Goal: Find contact information: Find contact information

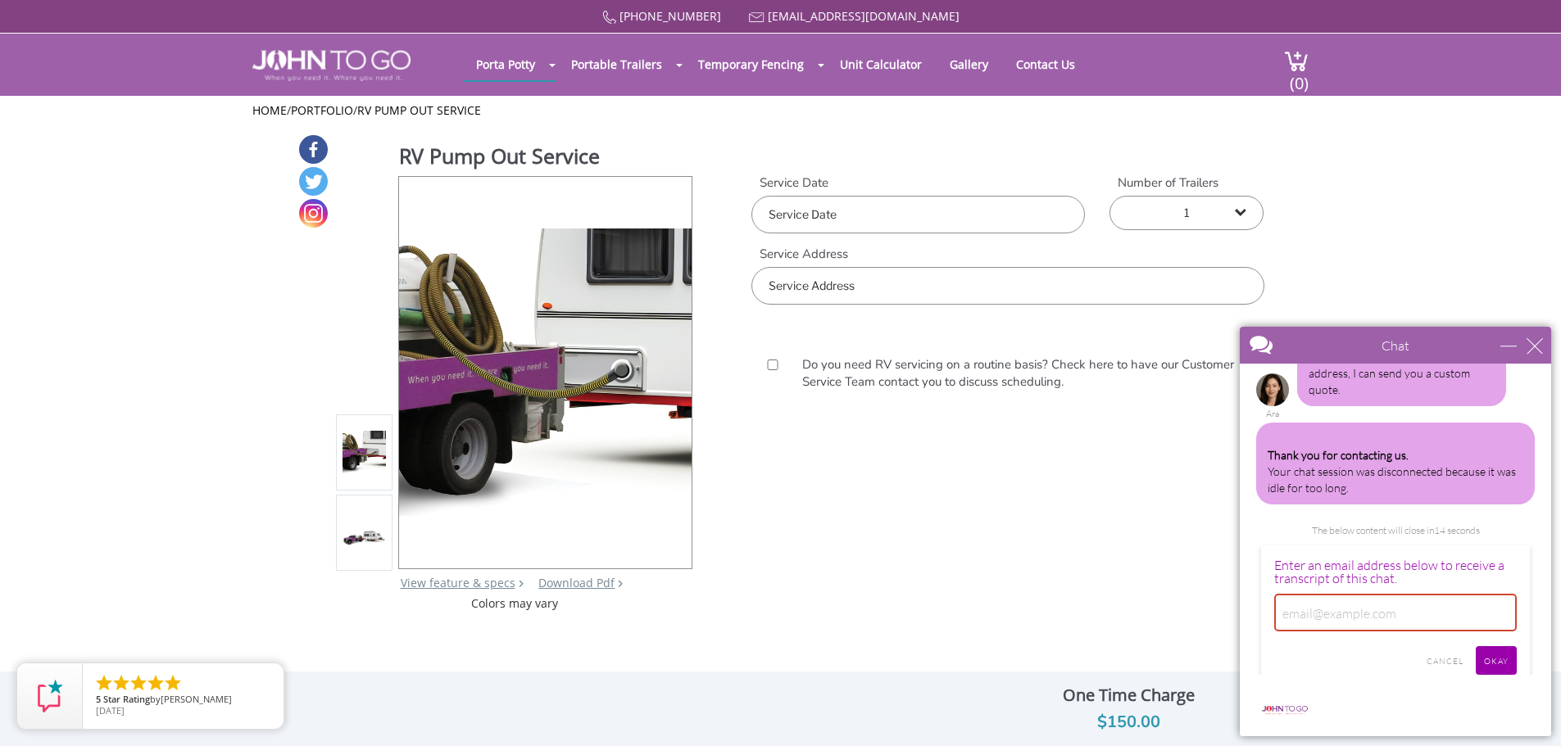
scroll to position [302, 0]
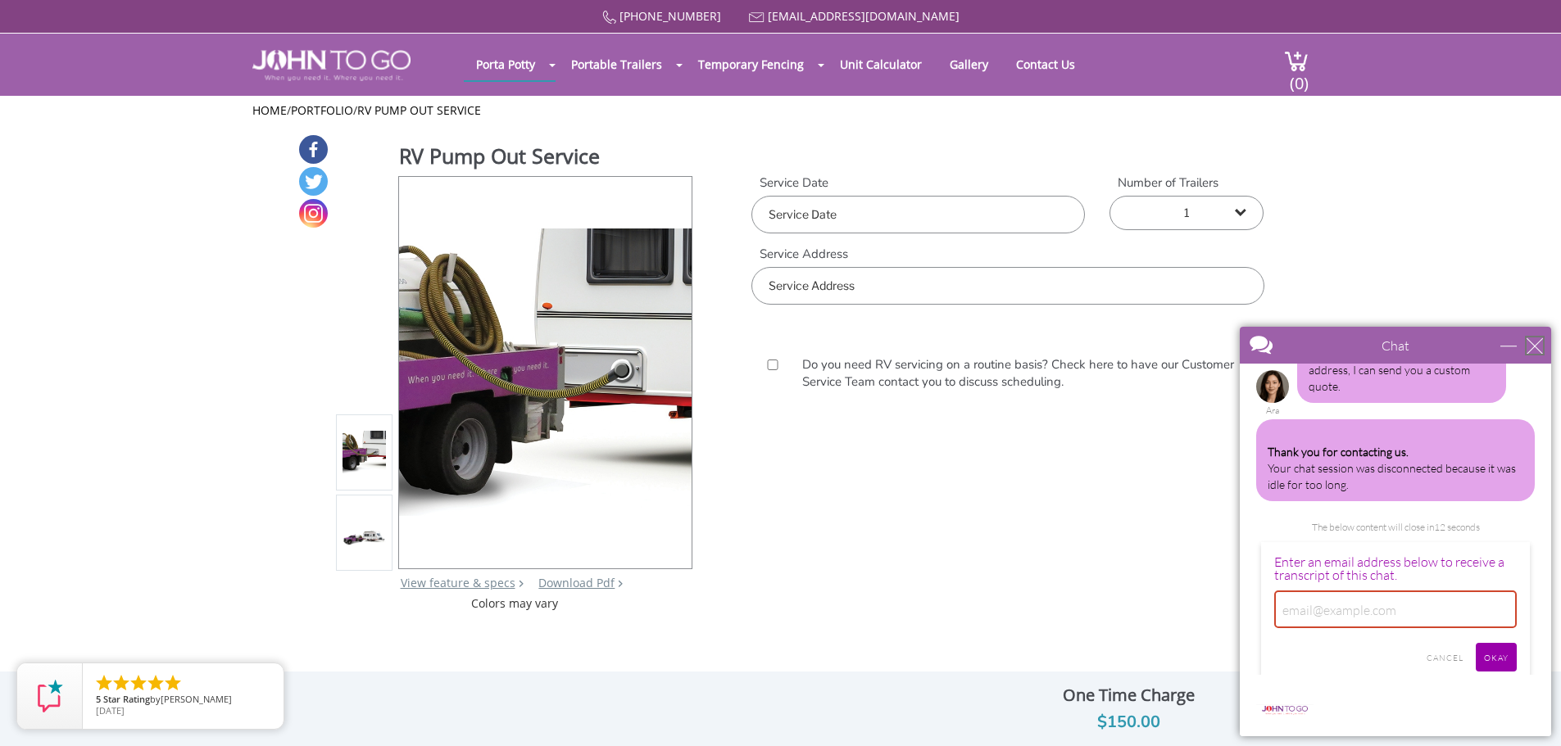
click at [1539, 351] on div "close" at bounding box center [1534, 346] width 16 height 16
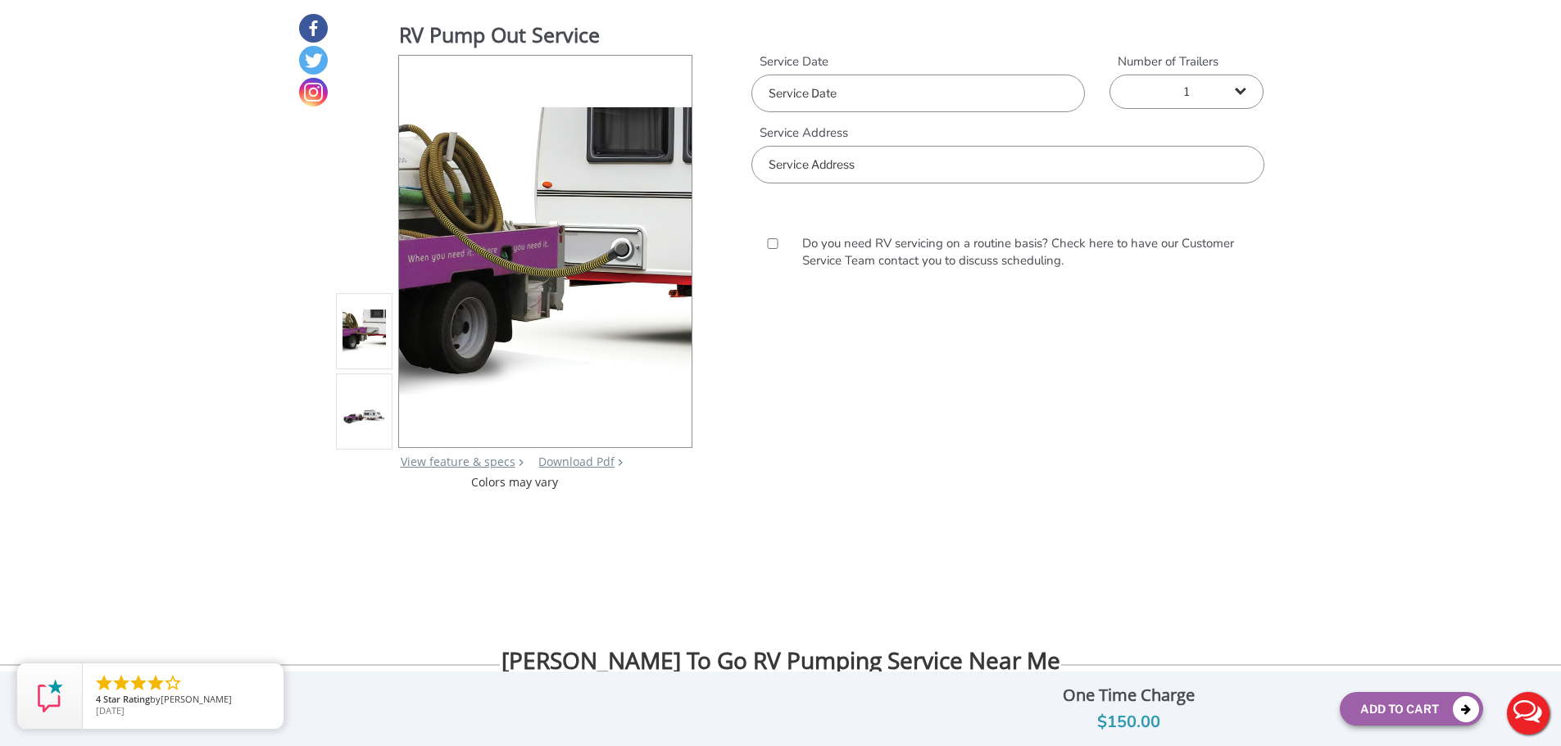
scroll to position [328, 0]
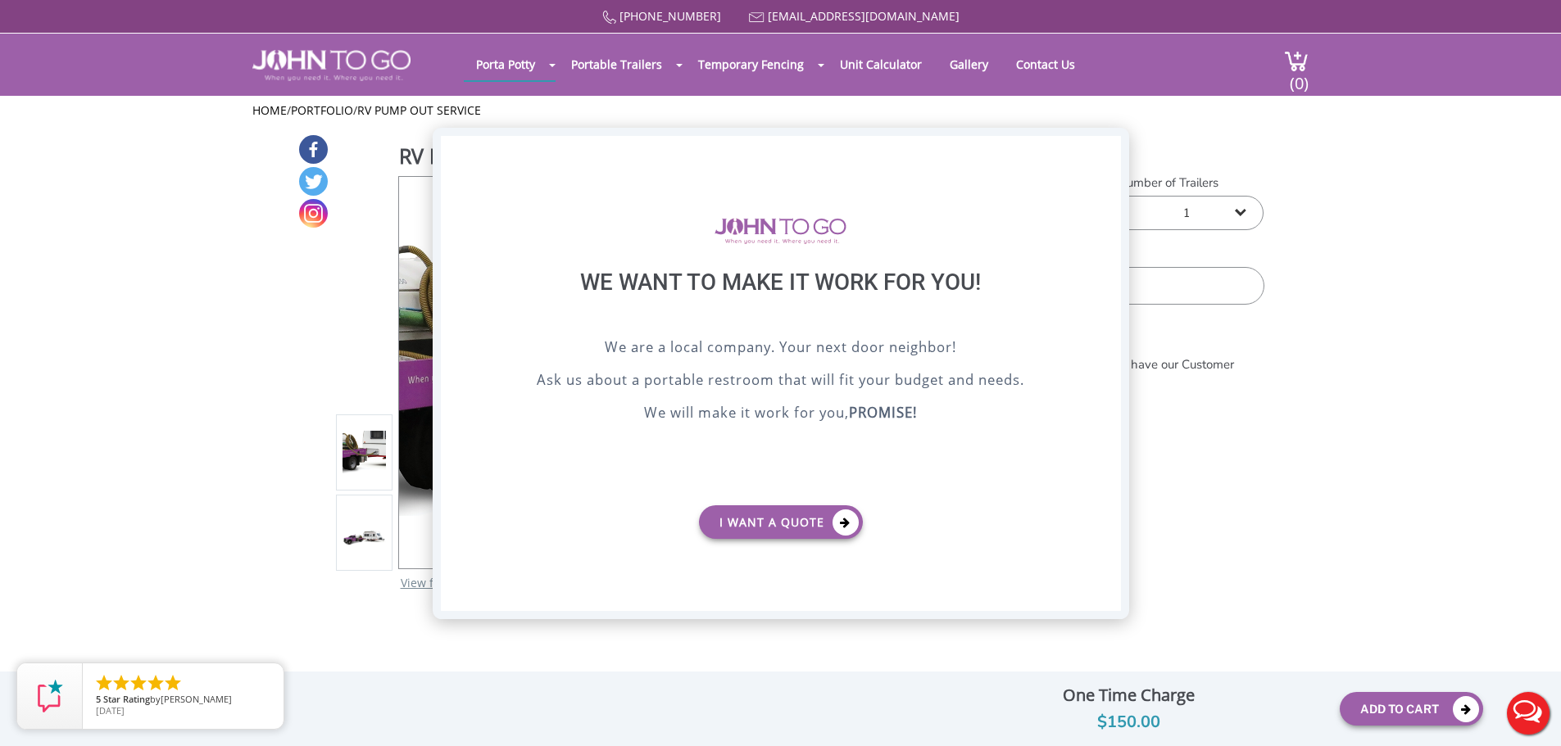
click at [1108, 148] on div "X" at bounding box center [1107, 150] width 25 height 28
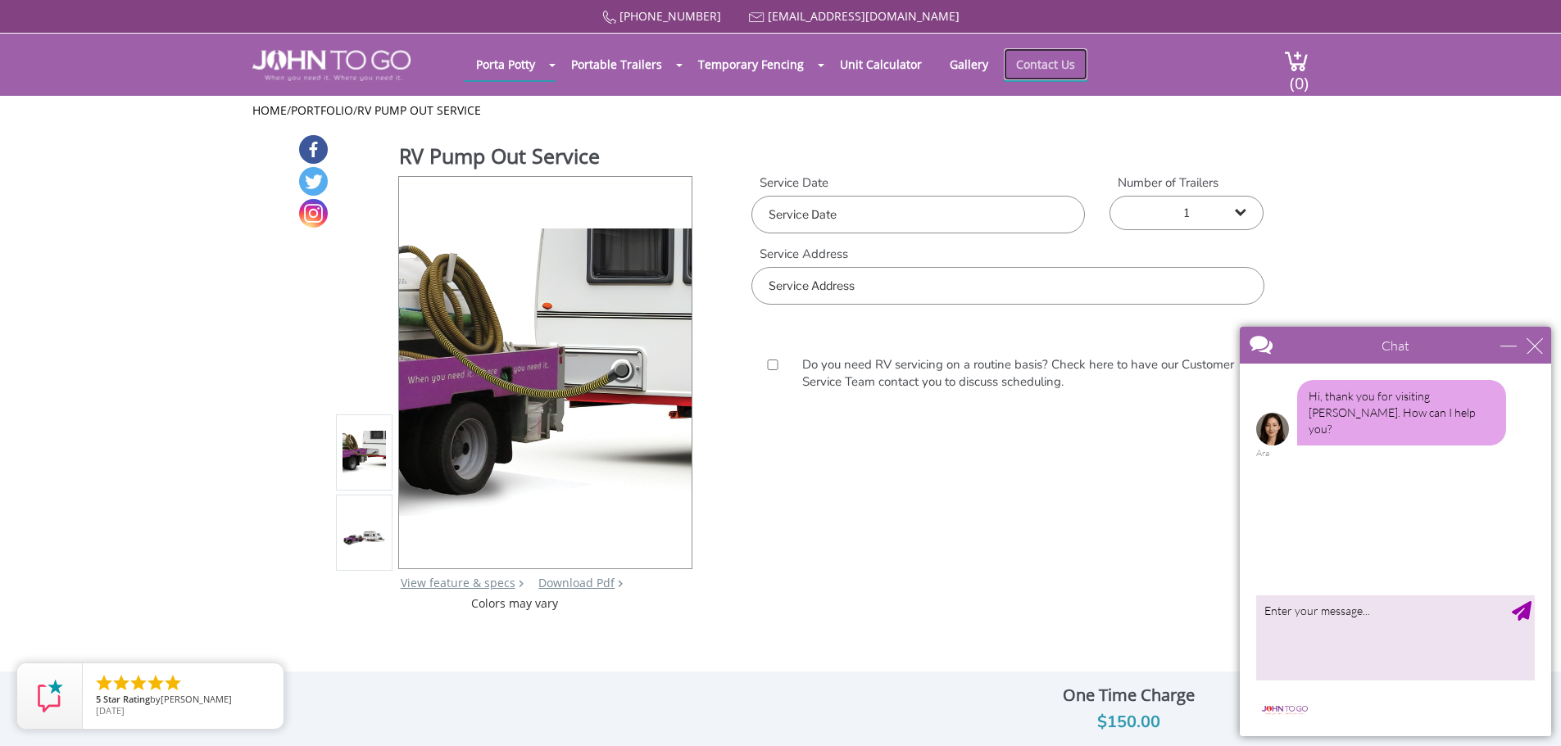
click at [1027, 60] on link "Contact Us" at bounding box center [1046, 64] width 84 height 32
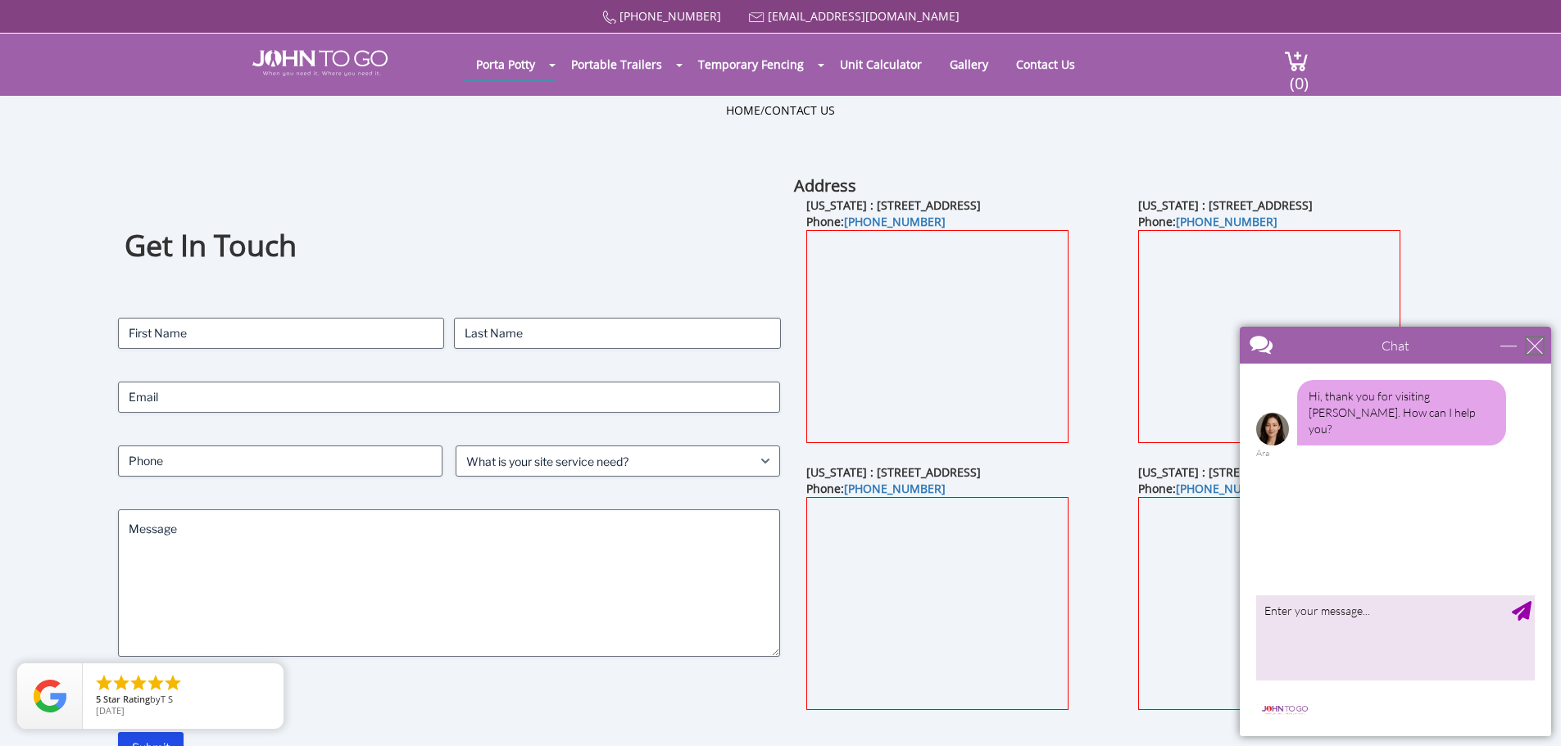
click at [1533, 343] on div "close" at bounding box center [1534, 346] width 16 height 16
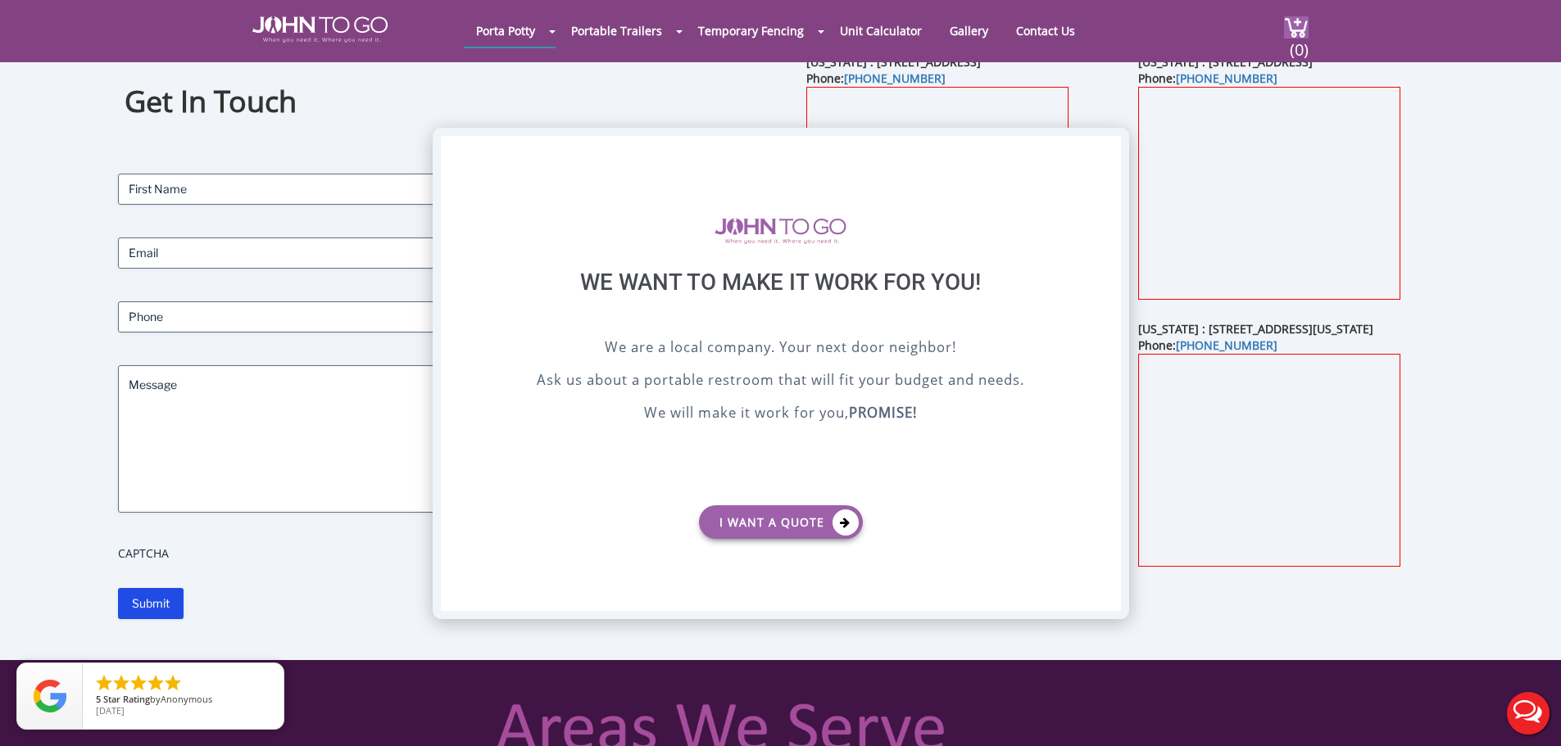
click at [1106, 143] on div "X" at bounding box center [1107, 150] width 25 height 28
